Goal: Find specific page/section: Find specific page/section

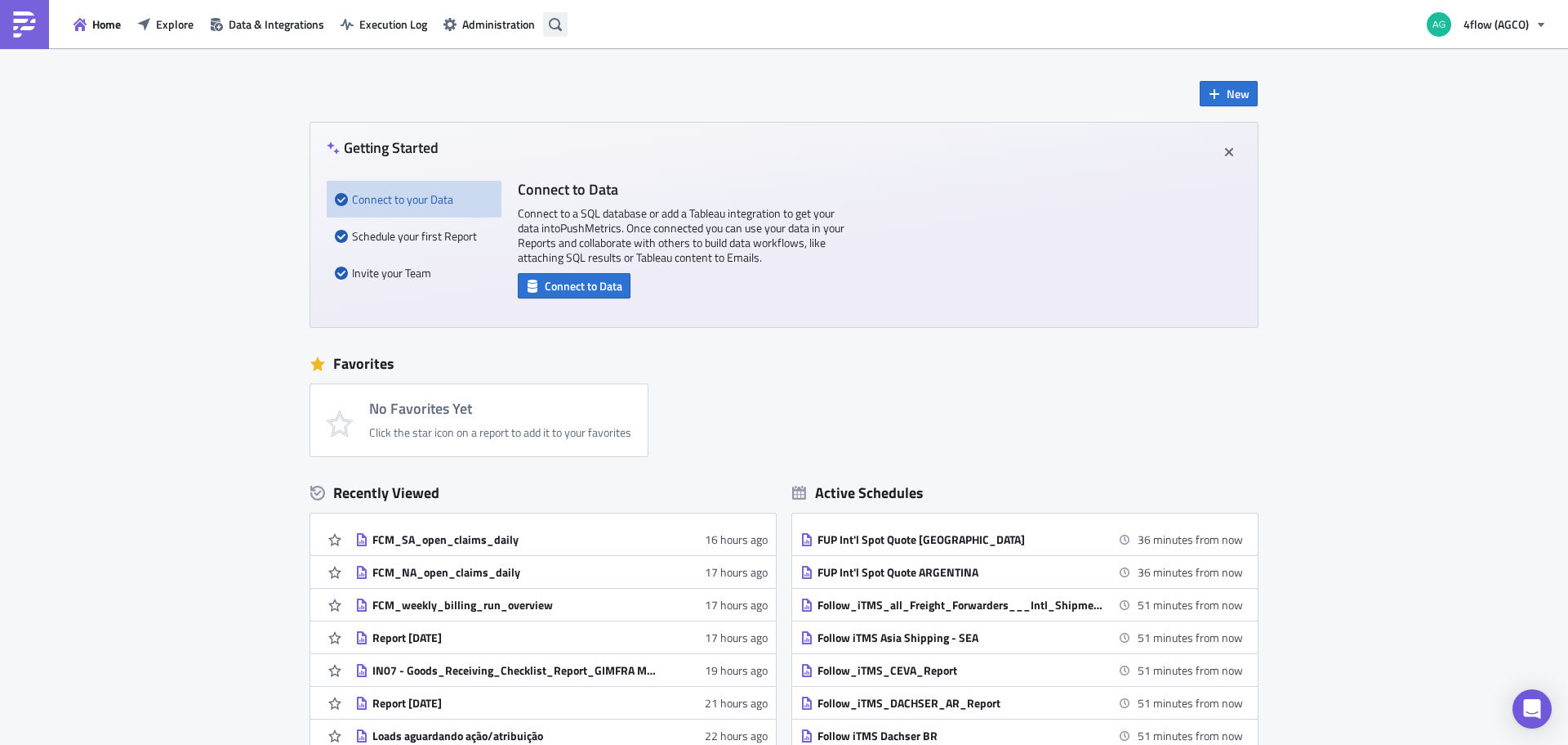
click at [562, 28] on button "button" at bounding box center [555, 24] width 24 height 24
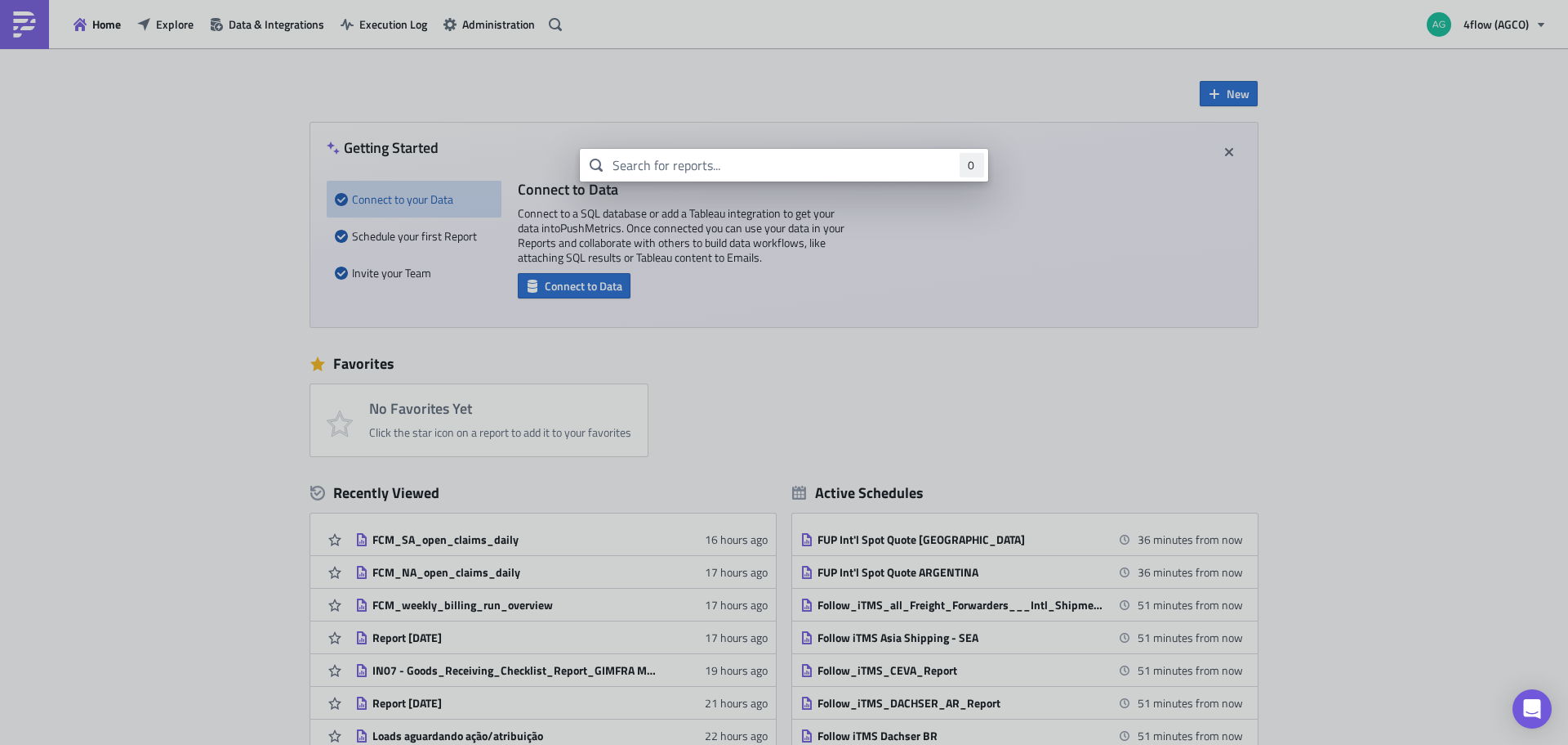
click at [263, 177] on body "Home Explore Data & Integrations Execution Log Administration 4flow (AGCO) New …" at bounding box center [784, 373] width 1568 height 747
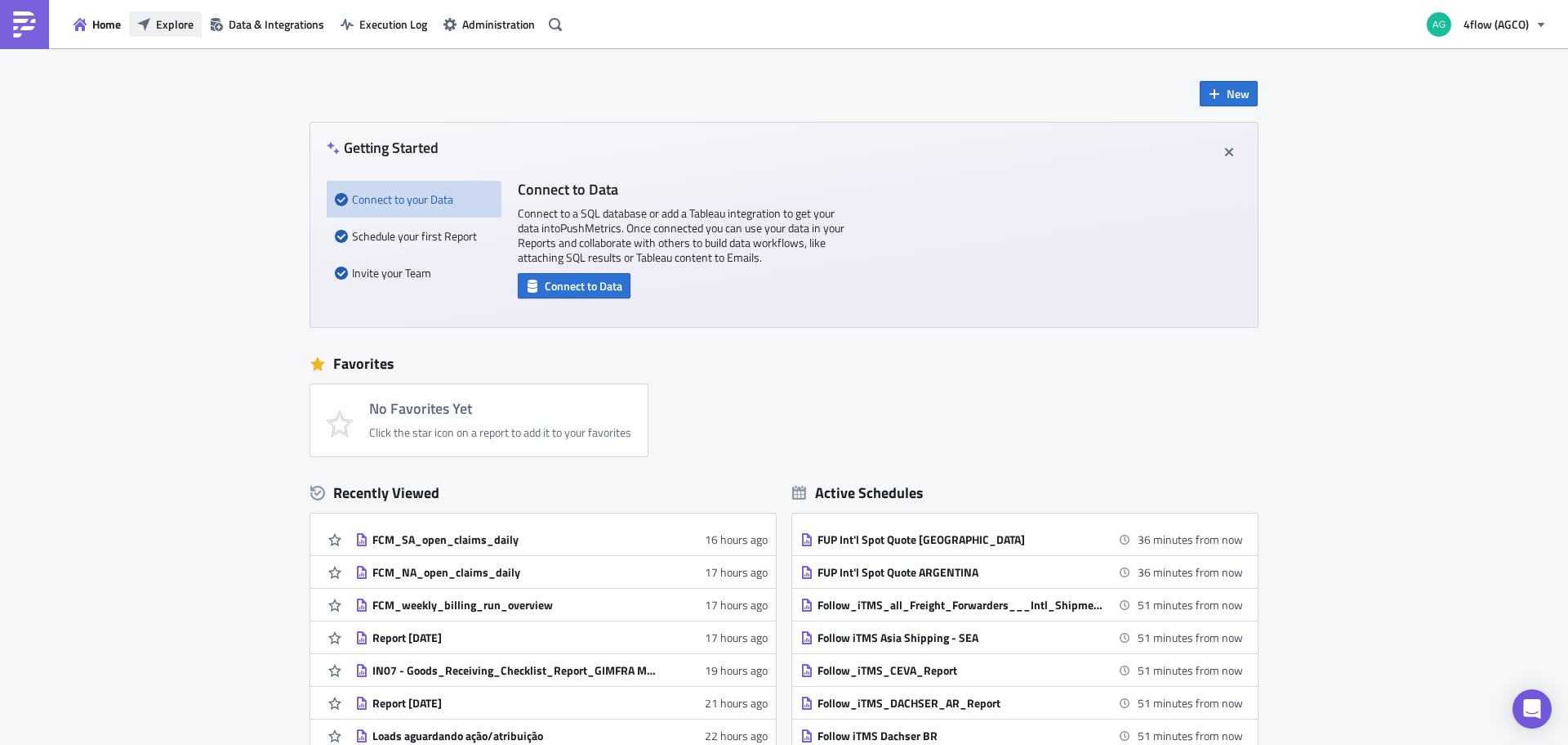
click at [178, 30] on span "Explore" at bounding box center [174, 24] width 37 height 17
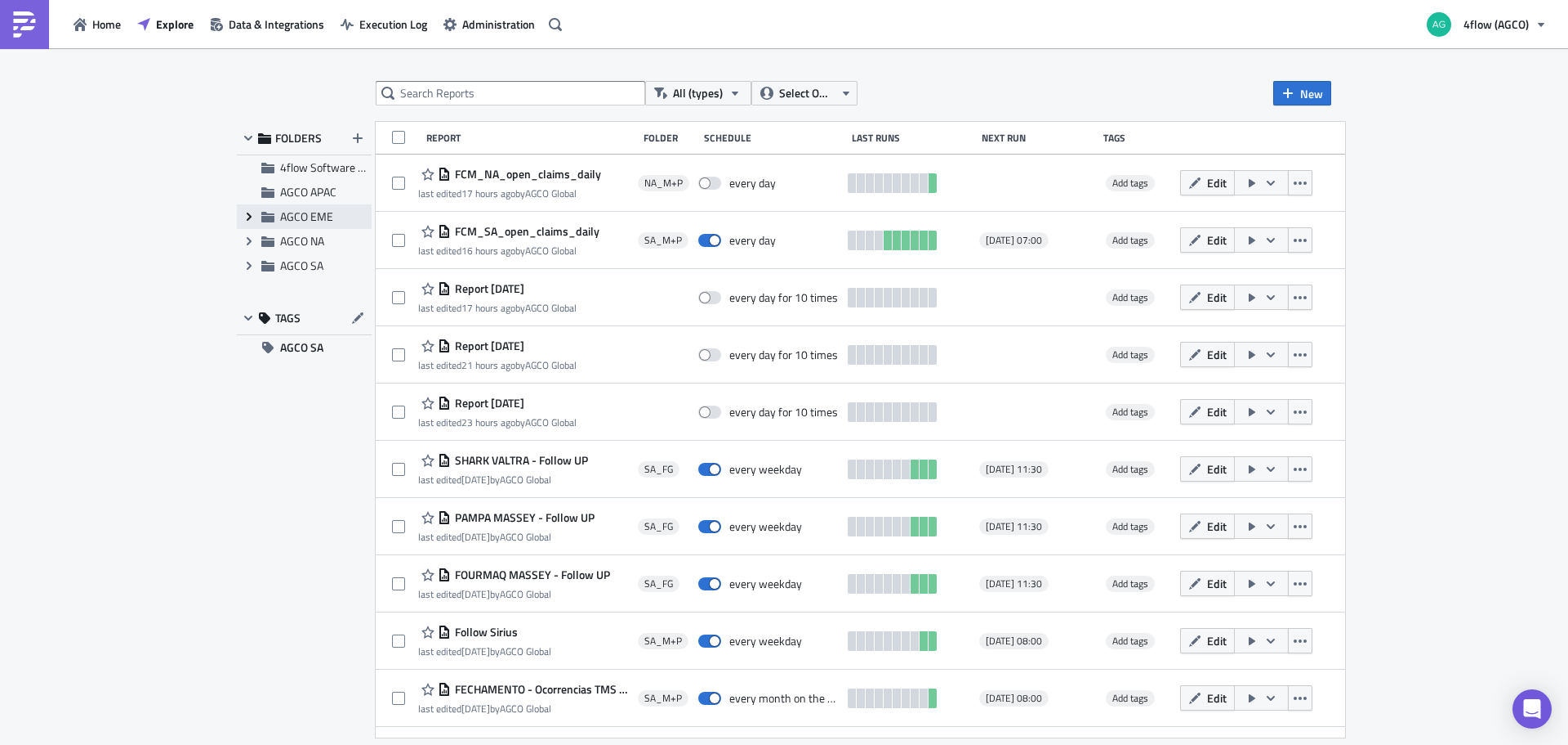
click at [251, 210] on icon "Expand group" at bounding box center [249, 217] width 13 height 13
click at [308, 262] on span "EME_M+P" at bounding box center [326, 265] width 53 height 17
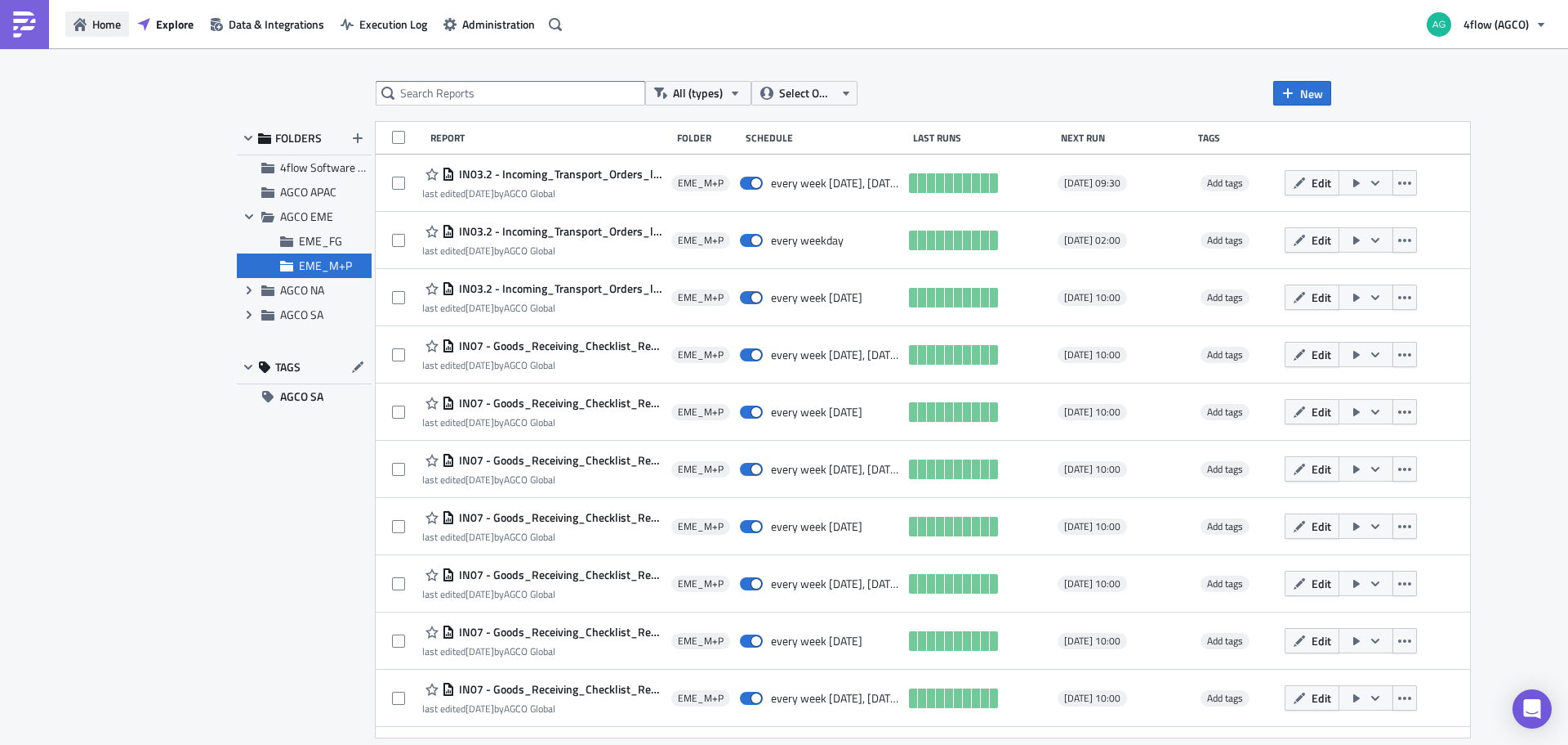
click at [81, 26] on icon "button" at bounding box center [80, 25] width 13 height 13
